Goal: Use online tool/utility: Use online tool/utility

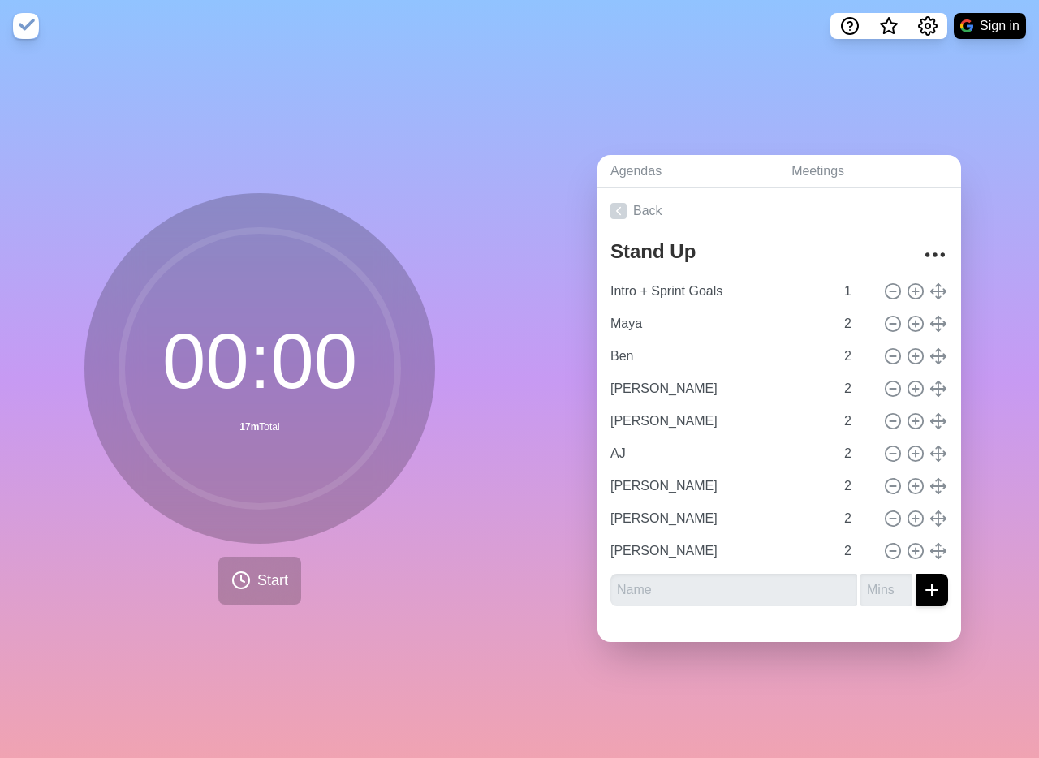
click at [207, 78] on div "00 : 00 17m Total Start" at bounding box center [260, 405] width 520 height 706
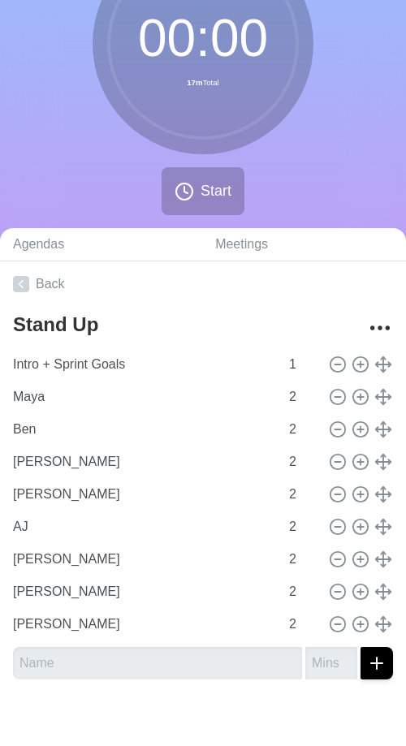
scroll to position [129, 0]
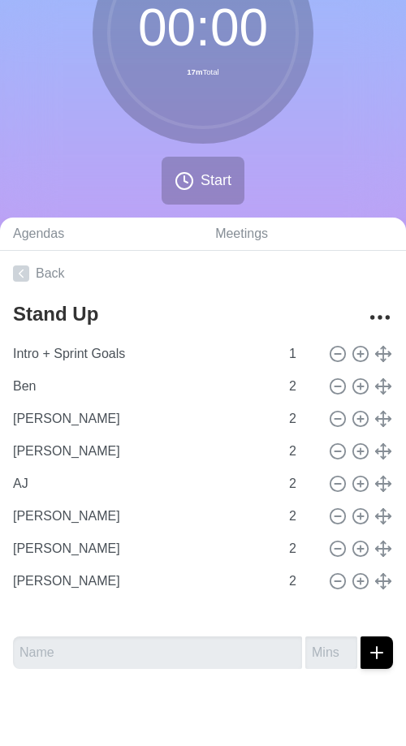
type input "[PERSON_NAME]"
type input "AJ"
type input "[PERSON_NAME]"
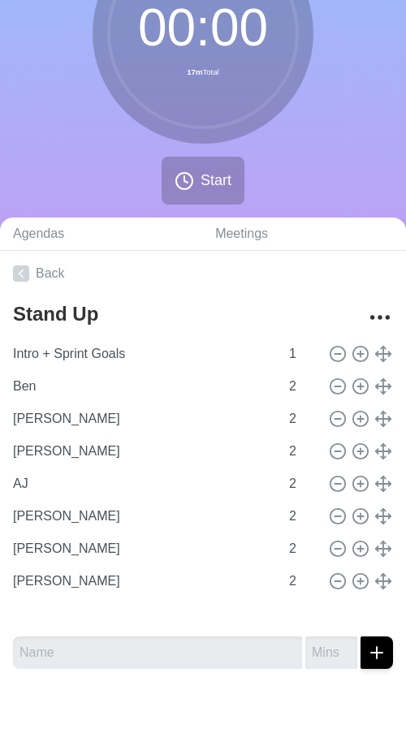
type input "[PERSON_NAME]"
type input "Maya"
type input "Ben"
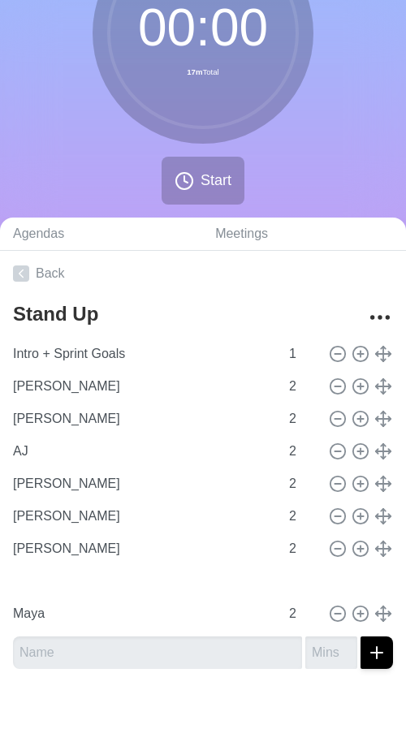
type input "[PERSON_NAME]"
type input "AJ"
type input "[PERSON_NAME]"
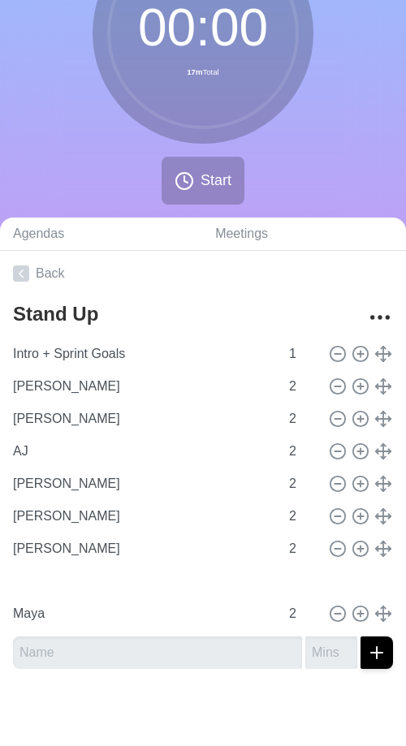
type input "Maya"
type input "Ben"
type input "[PERSON_NAME]"
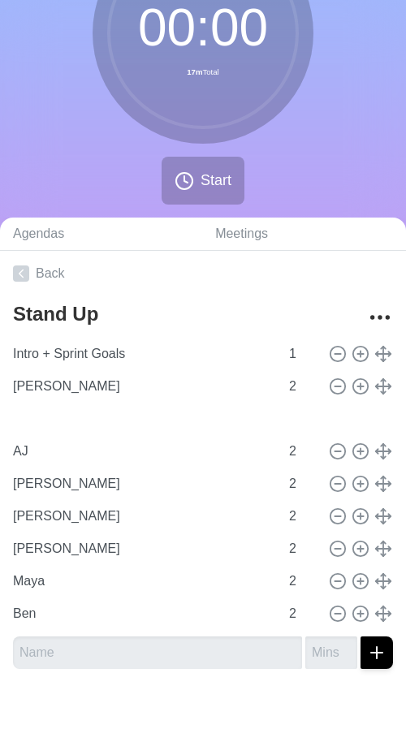
type input "[PERSON_NAME]"
type input "AJ"
type input "[PERSON_NAME]"
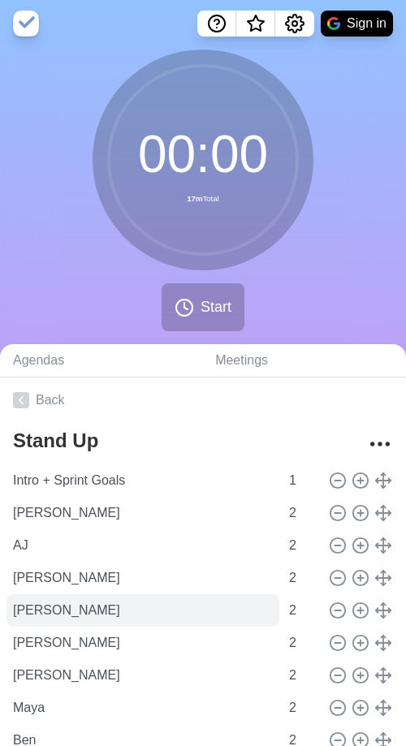
scroll to position [3, 0]
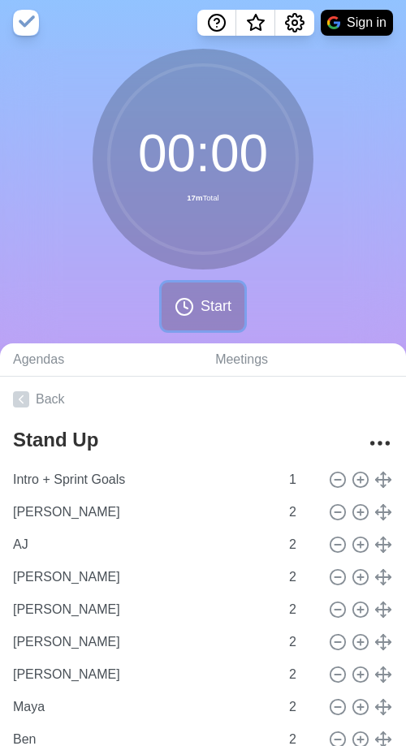
click at [217, 312] on span "Start" at bounding box center [216, 307] width 31 height 22
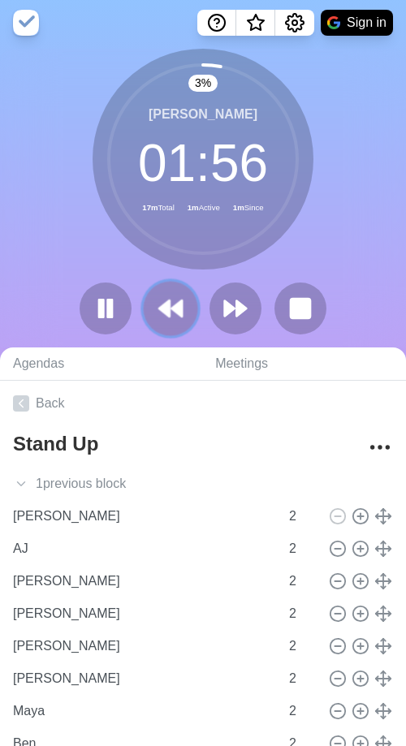
click at [162, 307] on polygon at bounding box center [164, 308] width 11 height 16
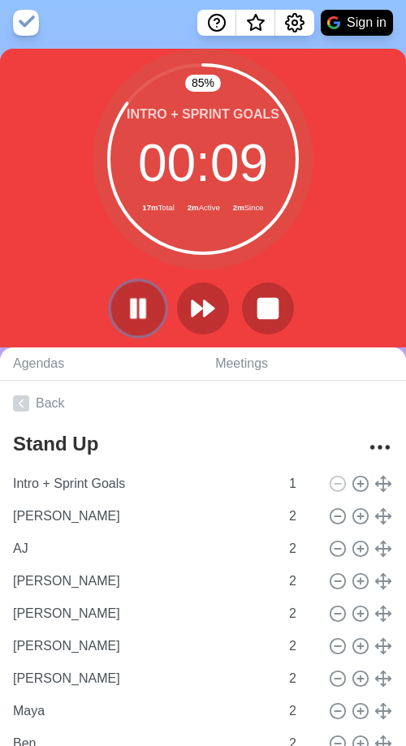
click at [126, 312] on icon at bounding box center [138, 309] width 28 height 28
click at [136, 306] on polygon at bounding box center [138, 308] width 16 height 20
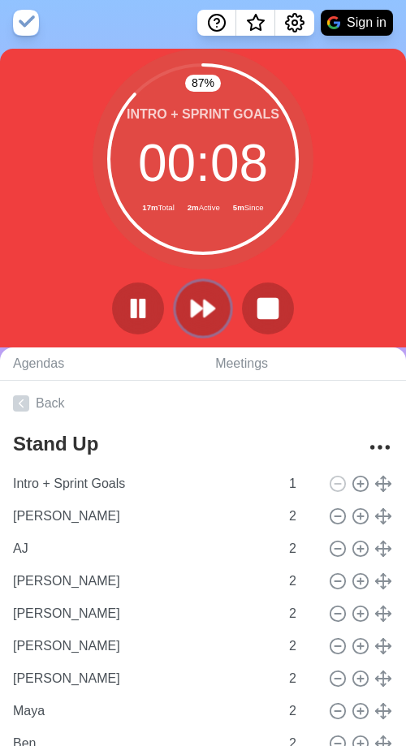
click at [207, 302] on polygon at bounding box center [209, 308] width 11 height 16
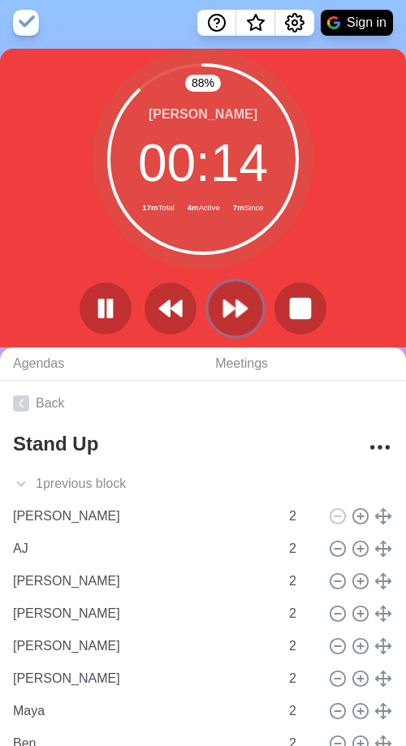
click at [231, 318] on icon at bounding box center [236, 309] width 28 height 28
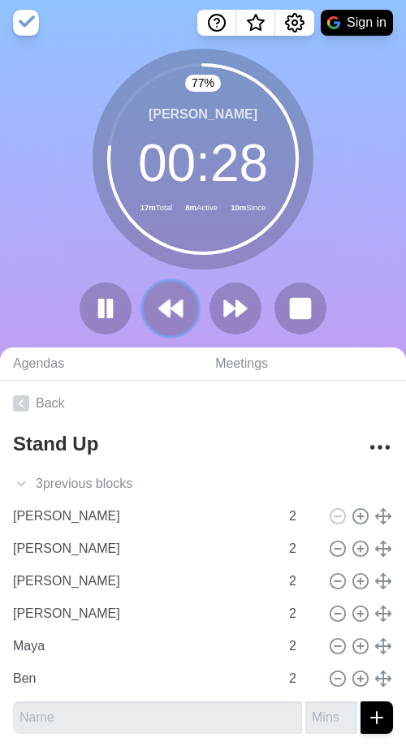
click at [171, 322] on icon at bounding box center [171, 309] width 28 height 28
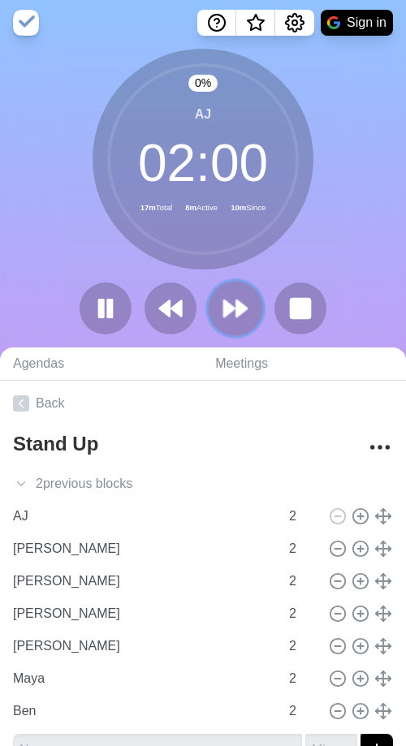
click at [235, 318] on icon at bounding box center [236, 309] width 28 height 28
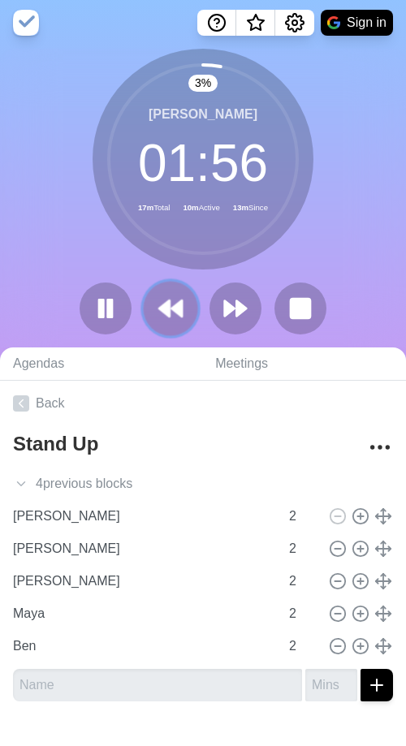
click at [169, 317] on polygon at bounding box center [164, 308] width 11 height 16
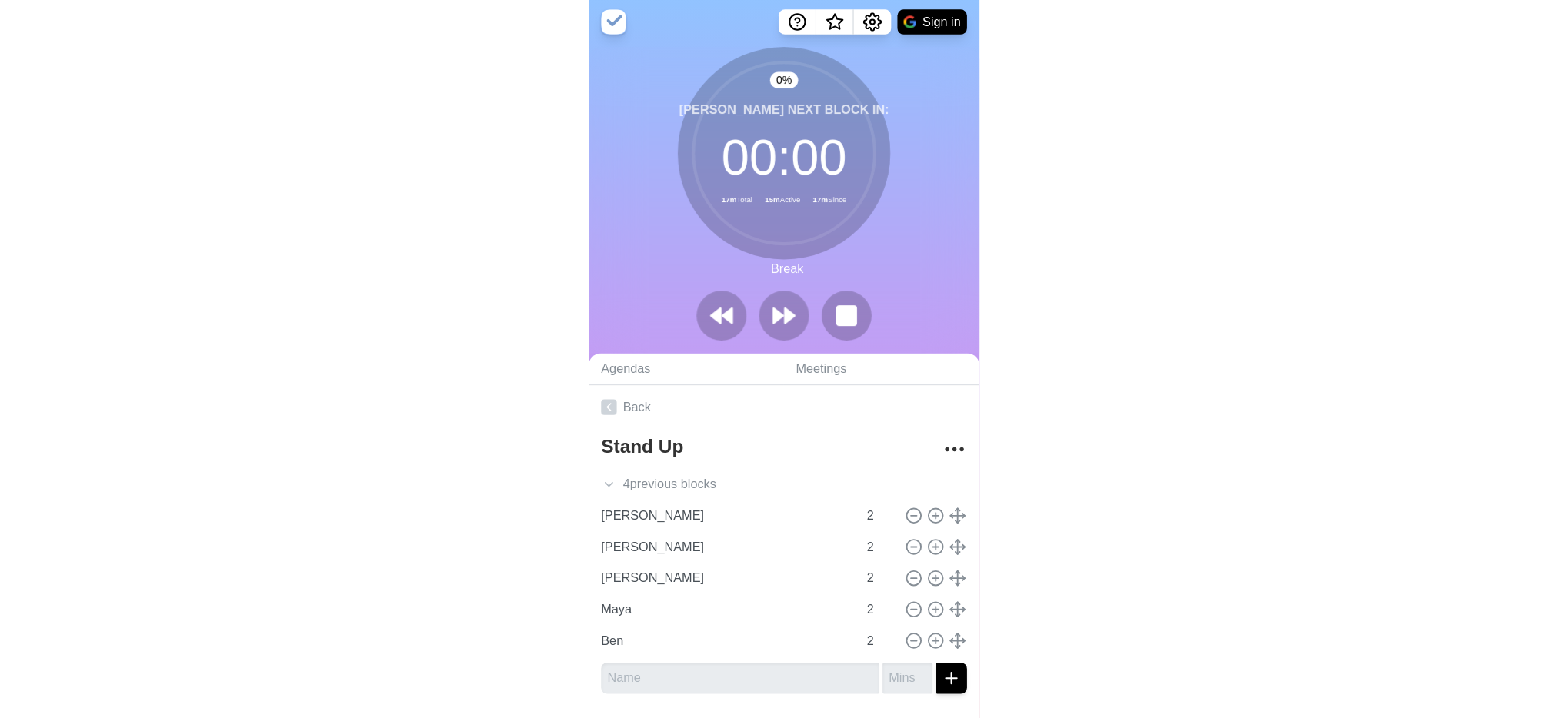
scroll to position [0, 0]
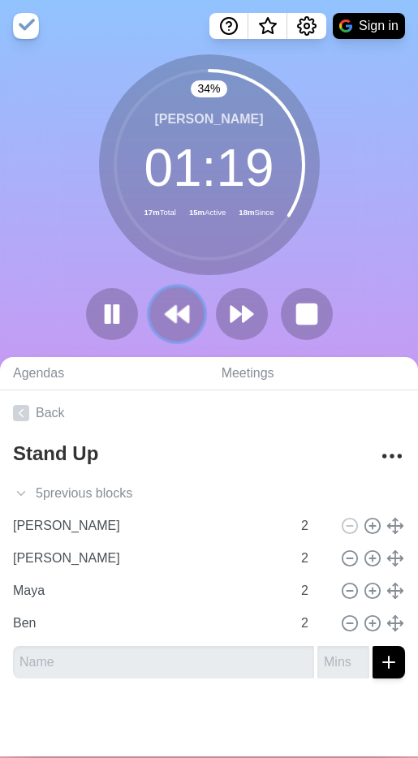
click at [163, 310] on icon at bounding box center [177, 314] width 28 height 28
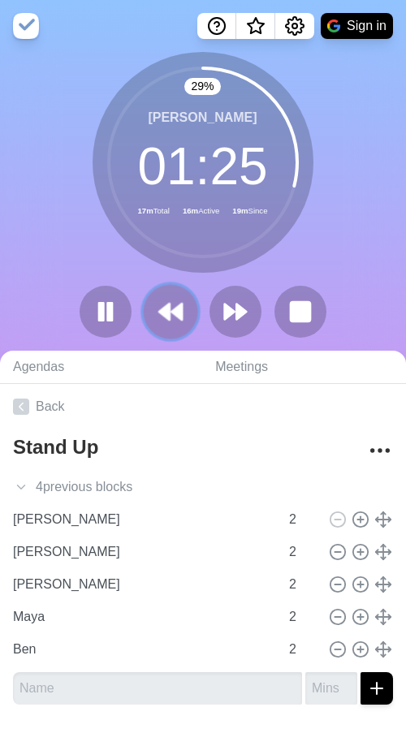
click at [170, 319] on polygon at bounding box center [164, 312] width 11 height 16
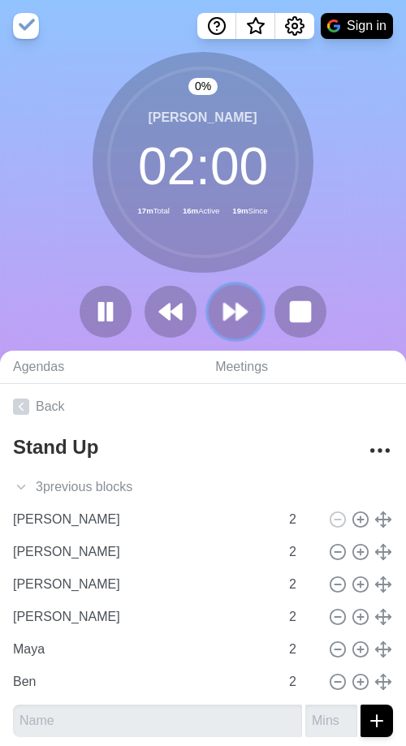
click at [246, 313] on icon at bounding box center [236, 312] width 28 height 28
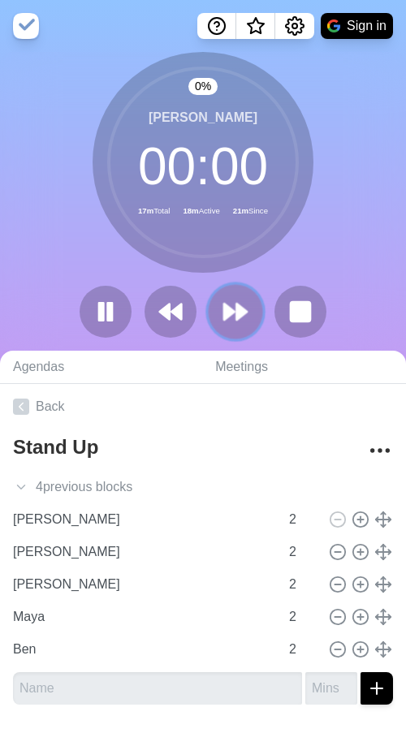
click at [244, 307] on icon at bounding box center [236, 312] width 28 height 28
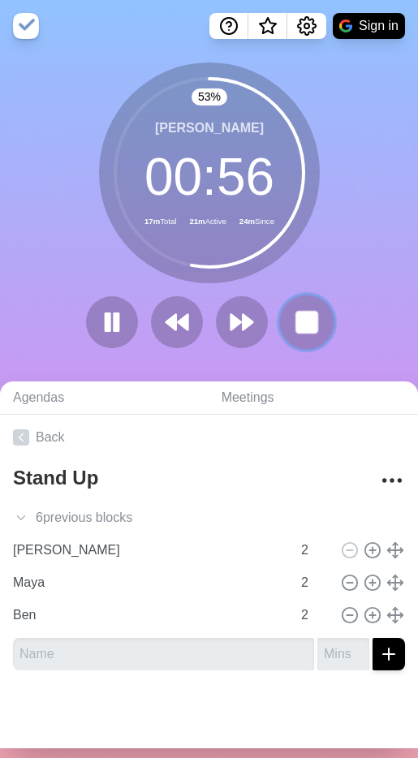
click at [296, 322] on rect at bounding box center [306, 322] width 20 height 20
